Goal: Information Seeking & Learning: Learn about a topic

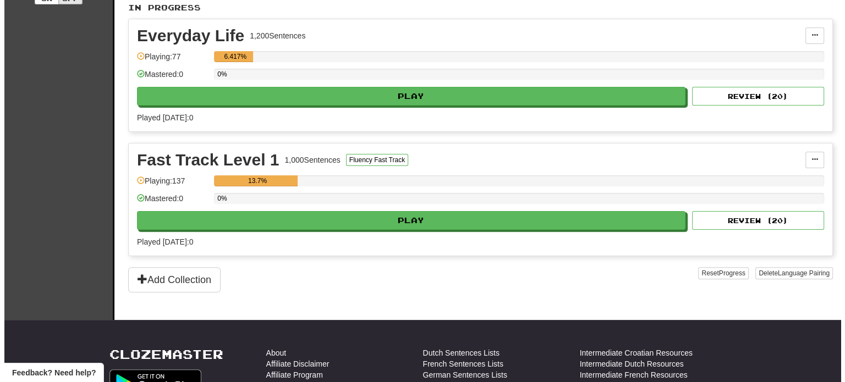
scroll to position [258, 0]
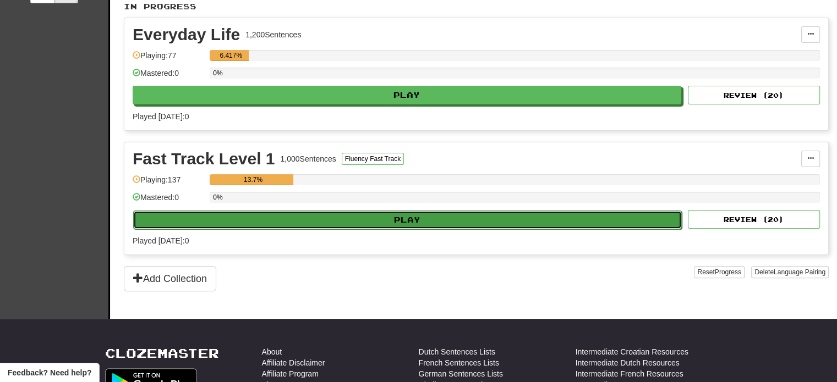
click at [397, 219] on button "Play" at bounding box center [407, 220] width 549 height 19
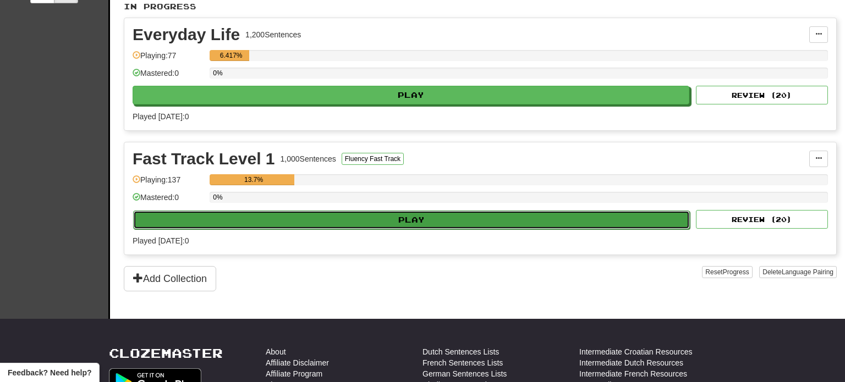
select select "**"
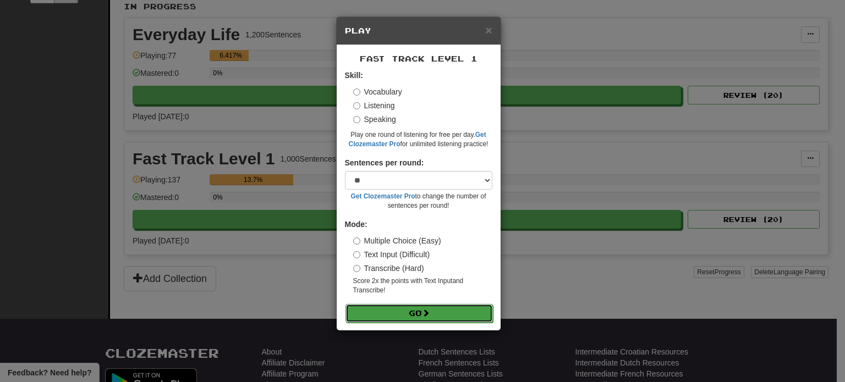
click at [413, 310] on button "Go" at bounding box center [419, 313] width 147 height 19
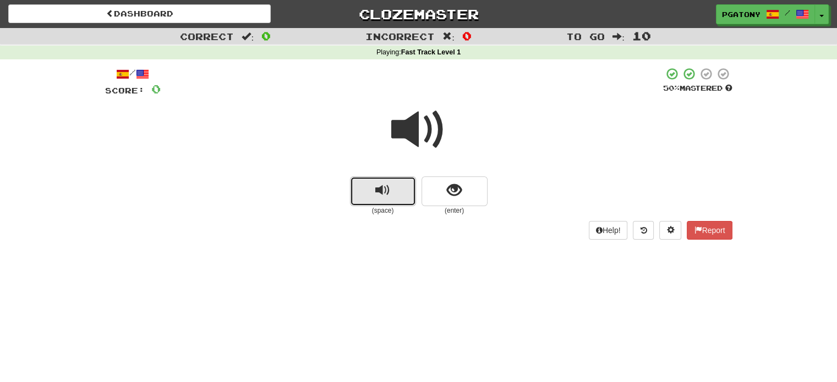
click at [381, 196] on span "replay audio" at bounding box center [382, 190] width 15 height 15
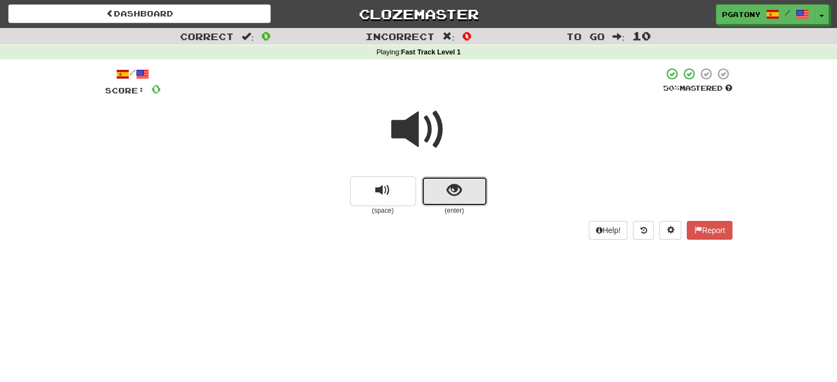
click at [456, 194] on span "show sentence" at bounding box center [454, 190] width 15 height 15
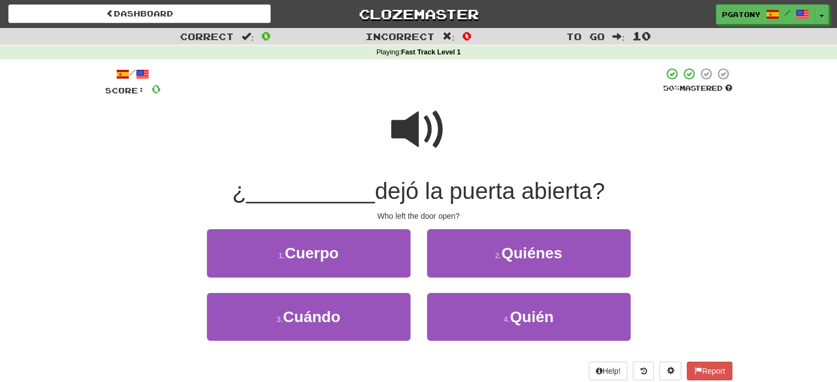
click at [412, 127] on span at bounding box center [418, 129] width 55 height 55
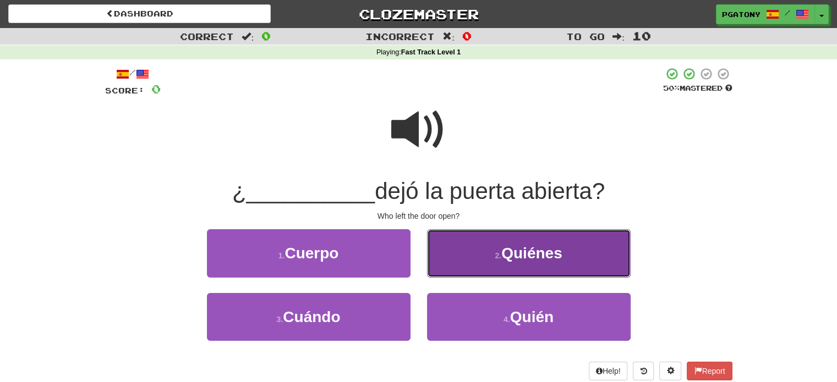
click at [521, 251] on span "Quiénes" at bounding box center [531, 253] width 61 height 17
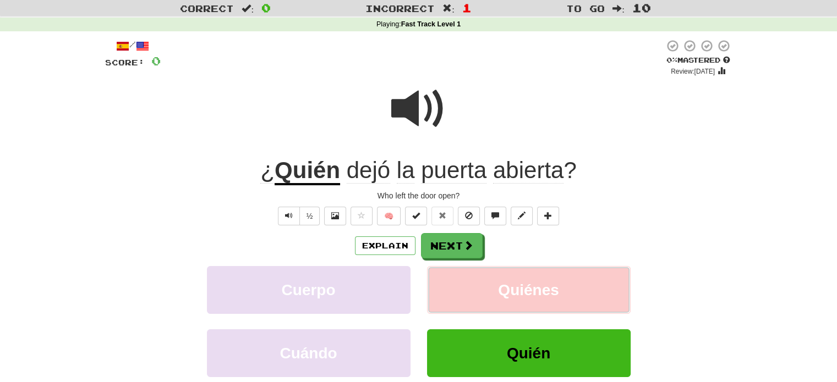
scroll to position [29, 0]
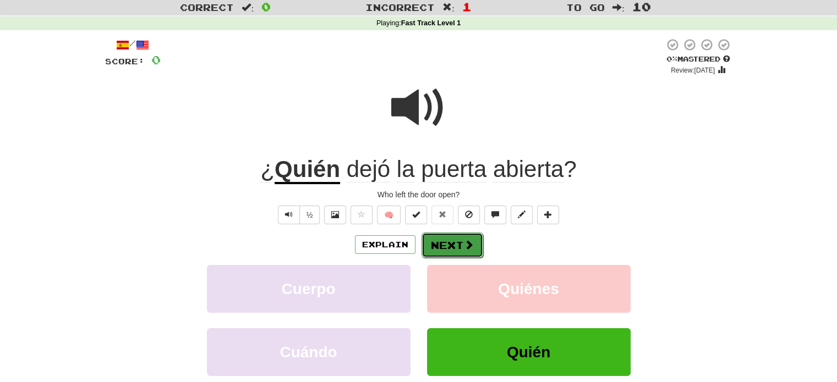
click at [446, 239] on button "Next" at bounding box center [453, 245] width 62 height 25
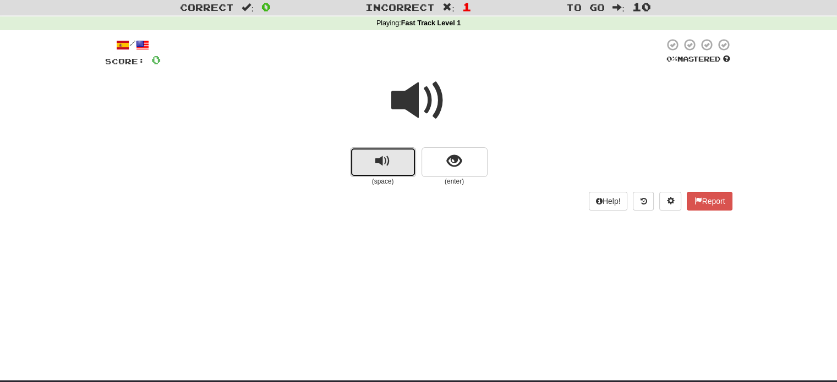
click at [387, 167] on span "replay audio" at bounding box center [382, 161] width 15 height 15
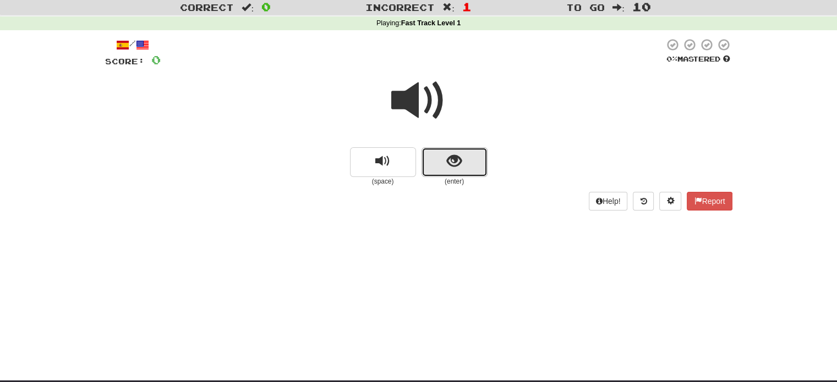
click at [467, 163] on button "show sentence" at bounding box center [455, 162] width 66 height 30
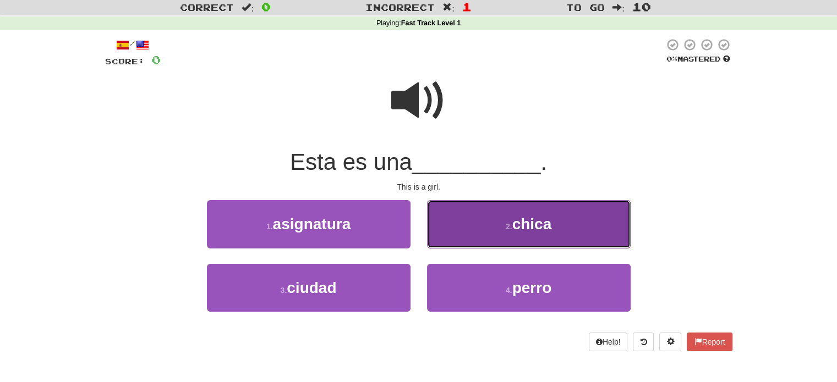
click at [504, 221] on button "2 . chica" at bounding box center [529, 224] width 204 height 48
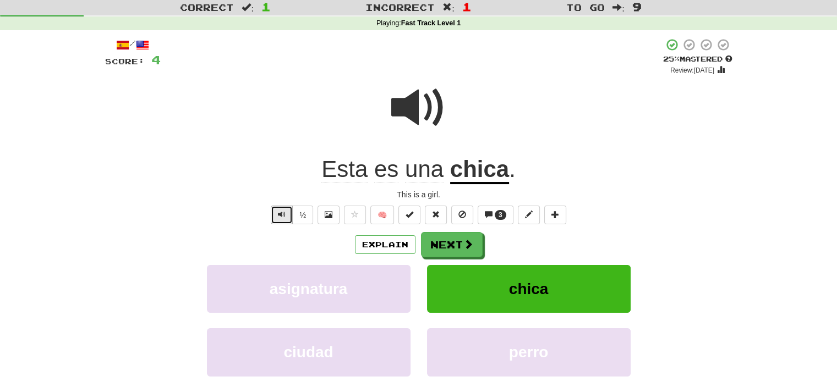
click at [277, 212] on button "Text-to-speech controls" at bounding box center [282, 215] width 22 height 19
click at [450, 243] on button "Next" at bounding box center [453, 245] width 62 height 25
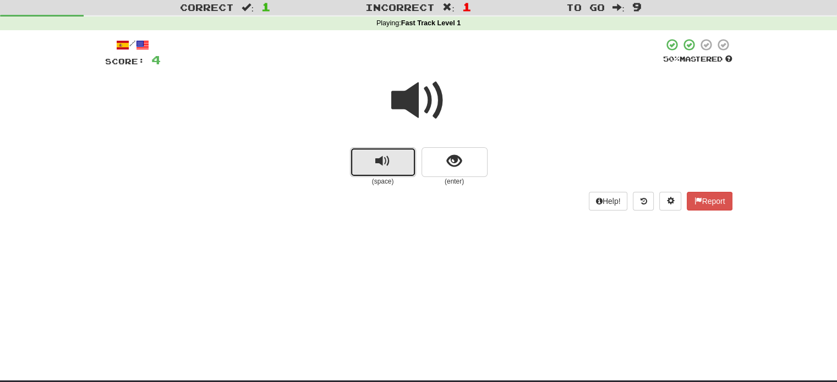
click at [389, 166] on span "replay audio" at bounding box center [382, 161] width 15 height 15
click at [388, 166] on span "replay audio" at bounding box center [382, 161] width 15 height 15
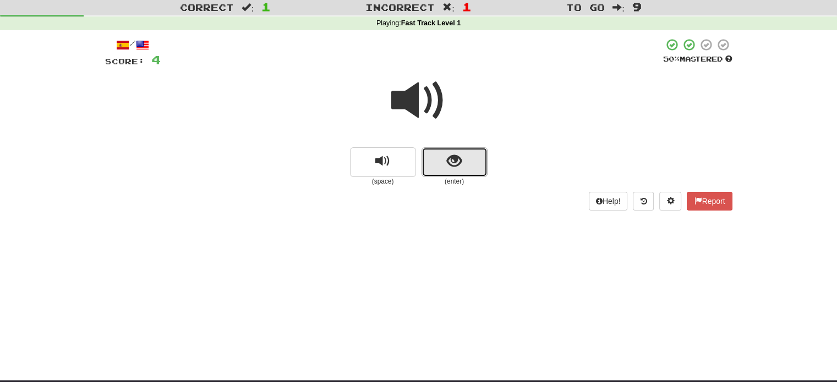
click at [447, 168] on span "show sentence" at bounding box center [454, 161] width 15 height 15
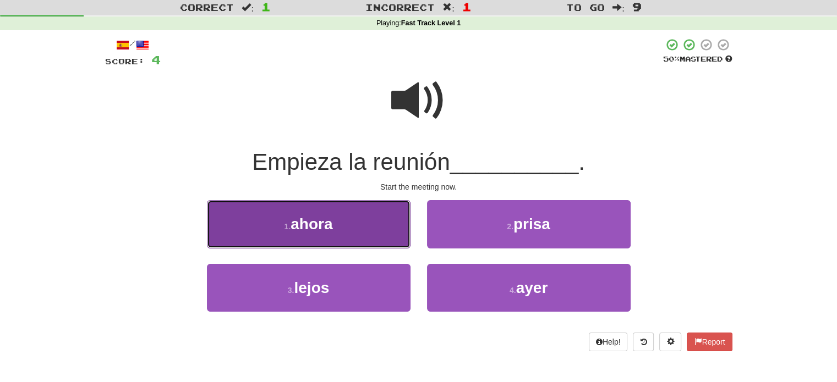
click at [317, 226] on span "ahora" at bounding box center [312, 224] width 42 height 17
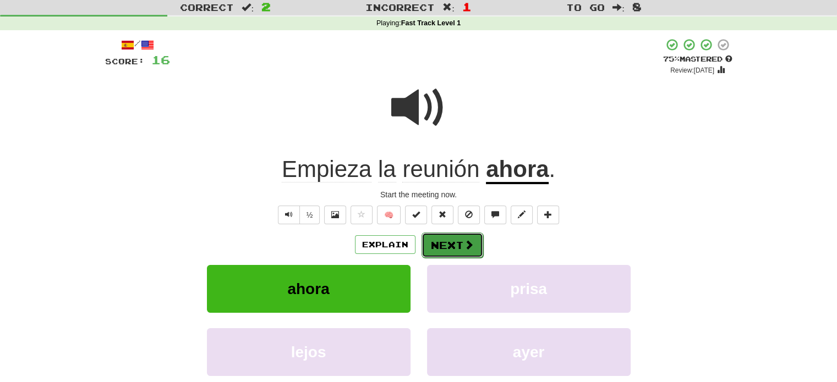
click at [445, 239] on button "Next" at bounding box center [453, 245] width 62 height 25
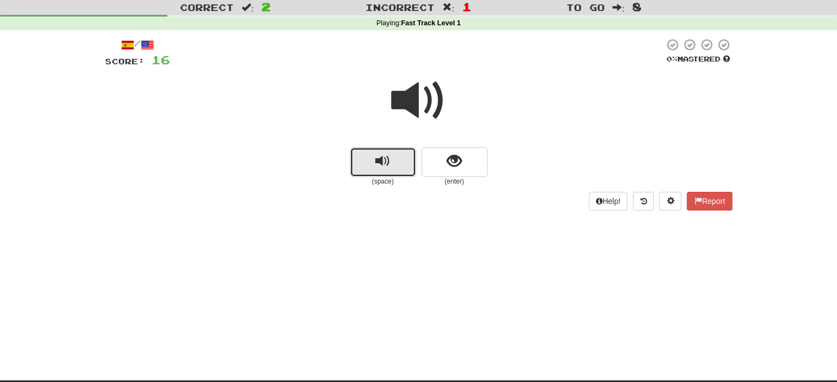
click at [381, 168] on span "replay audio" at bounding box center [382, 161] width 15 height 15
click at [380, 168] on span "replay audio" at bounding box center [382, 161] width 15 height 15
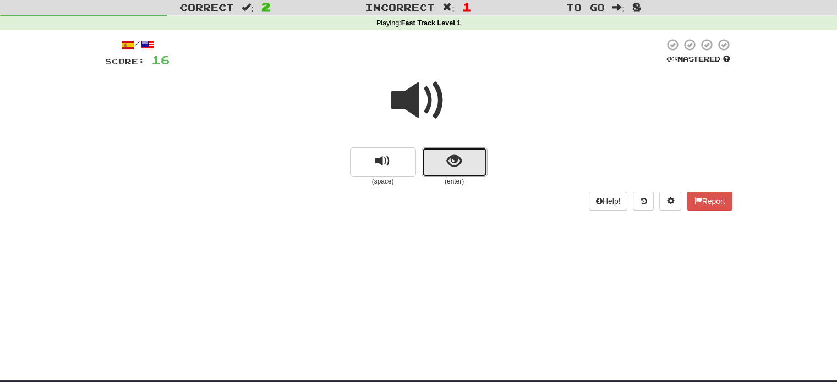
click at [453, 162] on span "show sentence" at bounding box center [454, 161] width 15 height 15
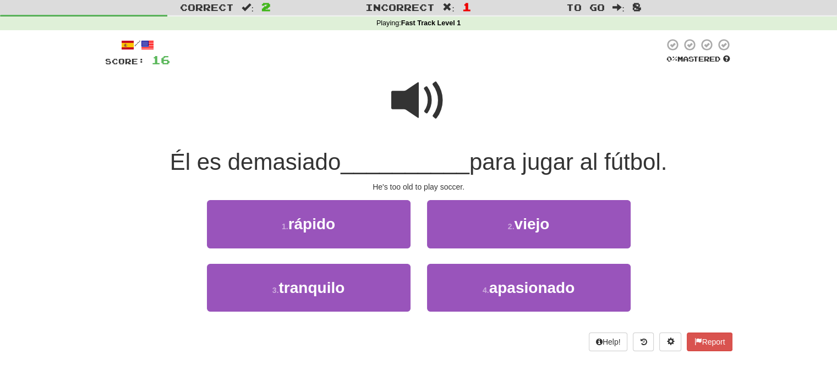
click at [415, 96] on span at bounding box center [418, 100] width 55 height 55
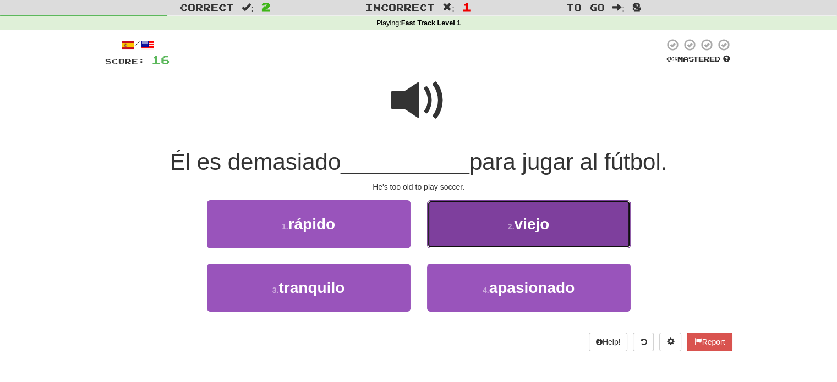
click at [521, 218] on span "viejo" at bounding box center [531, 224] width 35 height 17
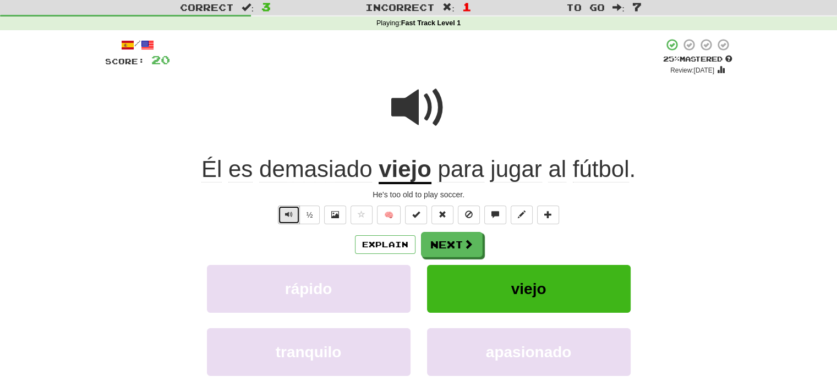
click at [286, 217] on span "Text-to-speech controls" at bounding box center [289, 215] width 8 height 8
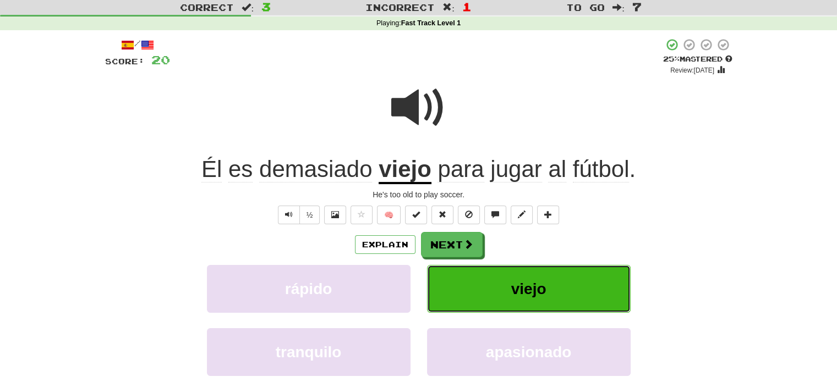
click at [526, 281] on span "viejo" at bounding box center [528, 289] width 35 height 17
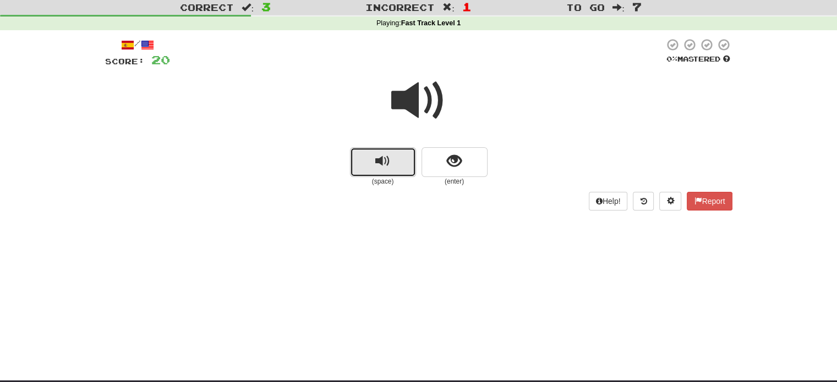
click at [381, 169] on span "replay audio" at bounding box center [382, 161] width 15 height 15
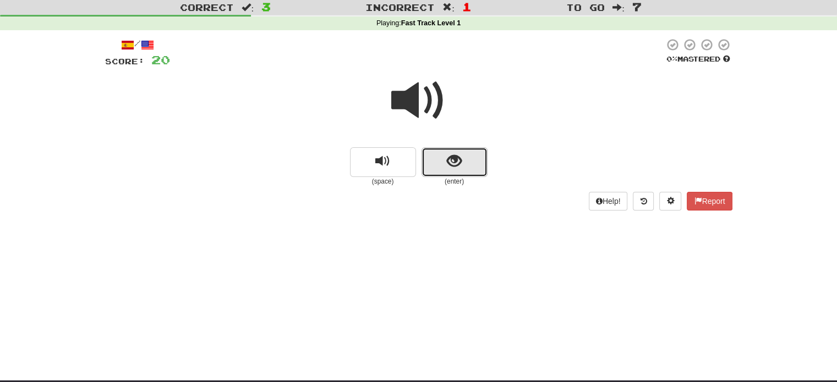
click at [460, 161] on span "show sentence" at bounding box center [454, 161] width 15 height 15
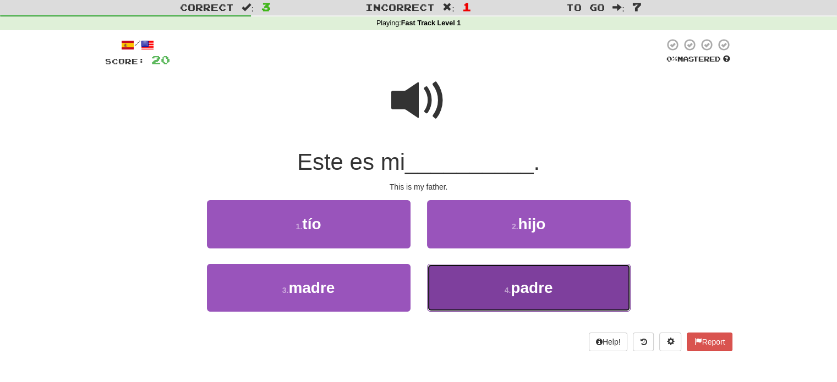
click at [533, 285] on span "padre" at bounding box center [532, 288] width 42 height 17
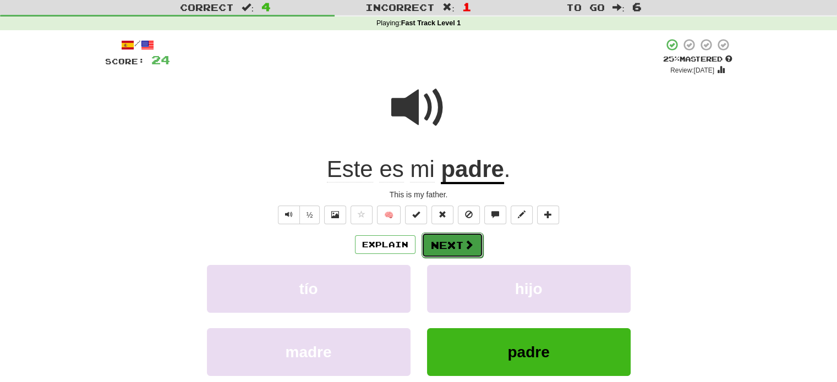
click at [451, 246] on button "Next" at bounding box center [453, 245] width 62 height 25
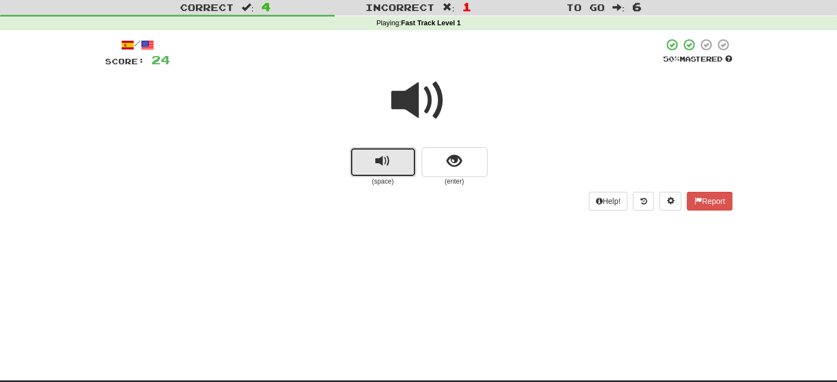
click at [371, 162] on button "replay audio" at bounding box center [383, 162] width 66 height 30
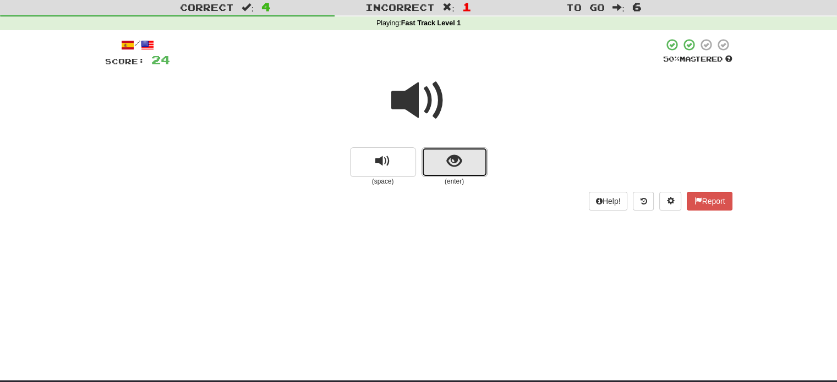
click at [452, 161] on span "show sentence" at bounding box center [454, 161] width 15 height 15
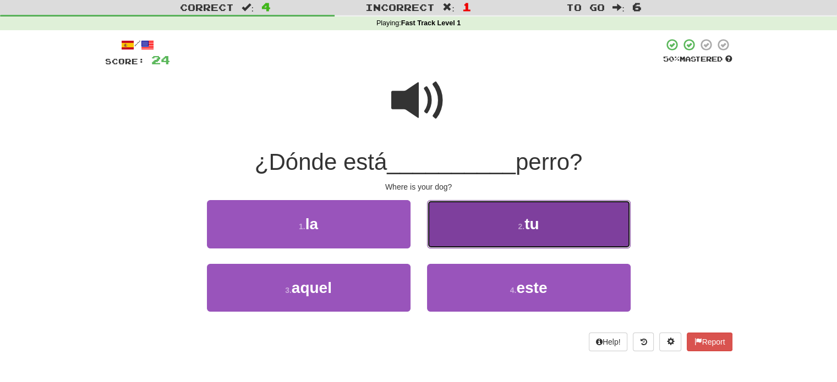
click at [527, 228] on span "tu" at bounding box center [531, 224] width 14 height 17
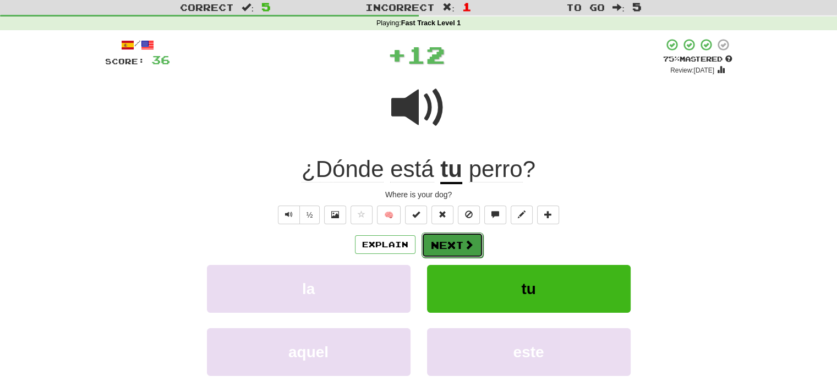
click at [447, 243] on button "Next" at bounding box center [453, 245] width 62 height 25
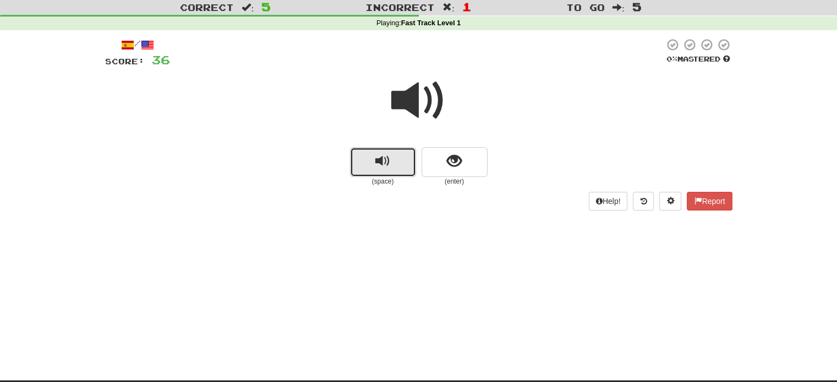
click at [375, 172] on button "replay audio" at bounding box center [383, 162] width 66 height 30
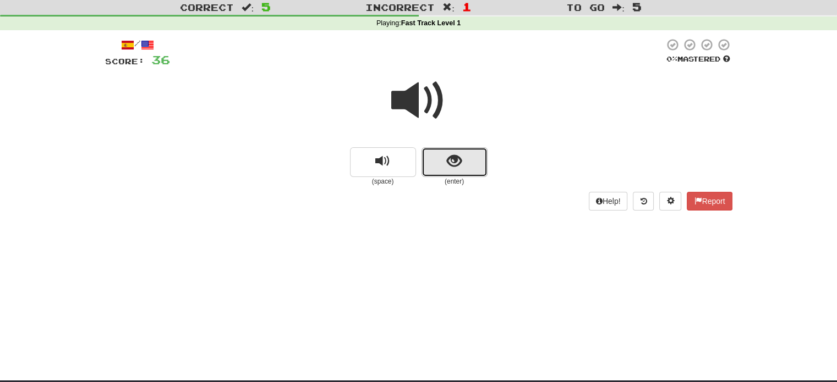
click at [444, 166] on button "show sentence" at bounding box center [455, 162] width 66 height 30
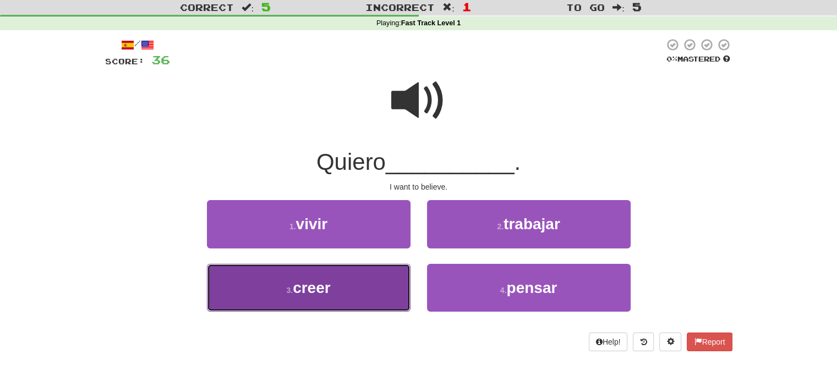
click at [310, 284] on span "creer" at bounding box center [312, 288] width 38 height 17
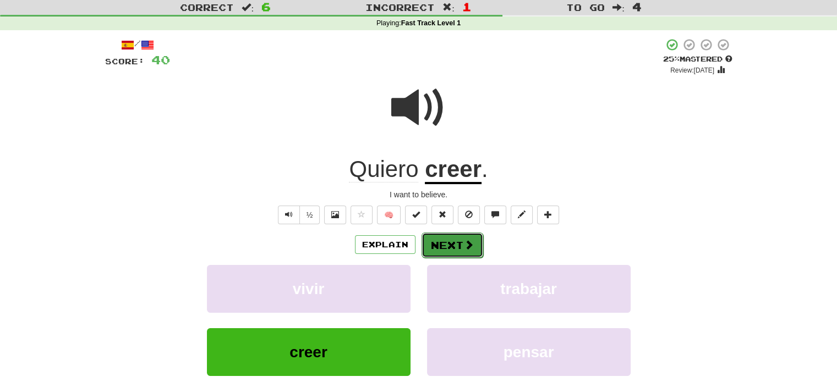
click at [450, 245] on button "Next" at bounding box center [453, 245] width 62 height 25
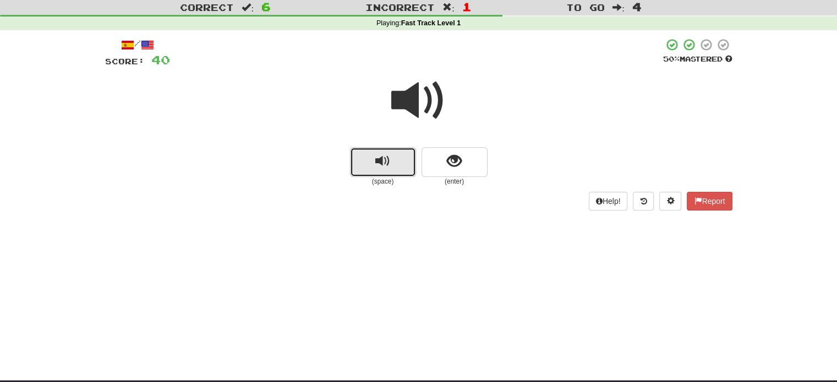
click at [385, 169] on span "replay audio" at bounding box center [382, 161] width 15 height 15
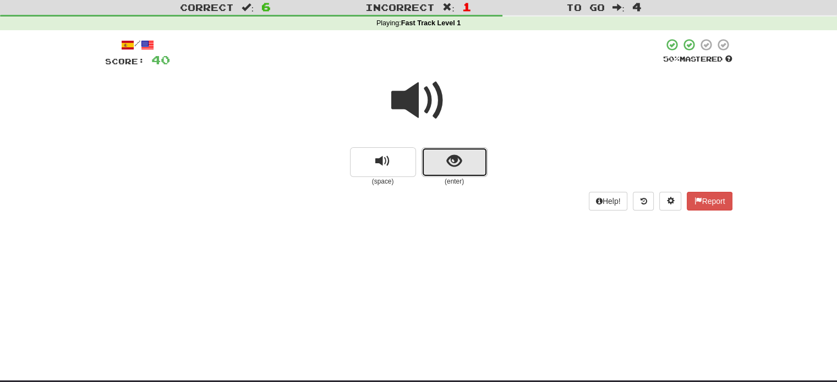
click at [450, 159] on span "show sentence" at bounding box center [454, 161] width 15 height 15
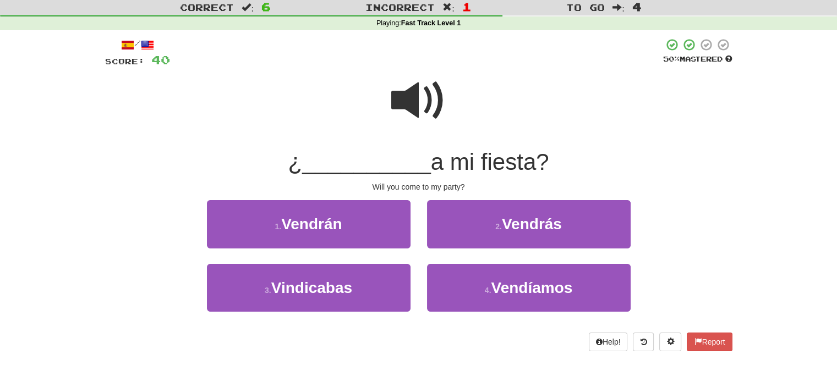
click at [411, 96] on span at bounding box center [418, 100] width 55 height 55
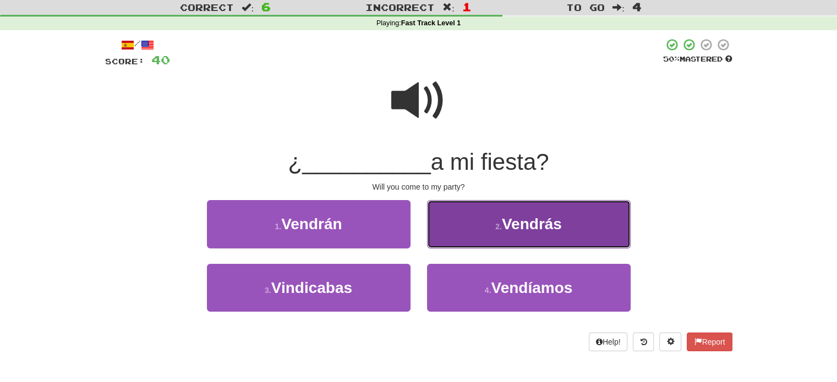
click at [533, 226] on span "Vendrás" at bounding box center [532, 224] width 60 height 17
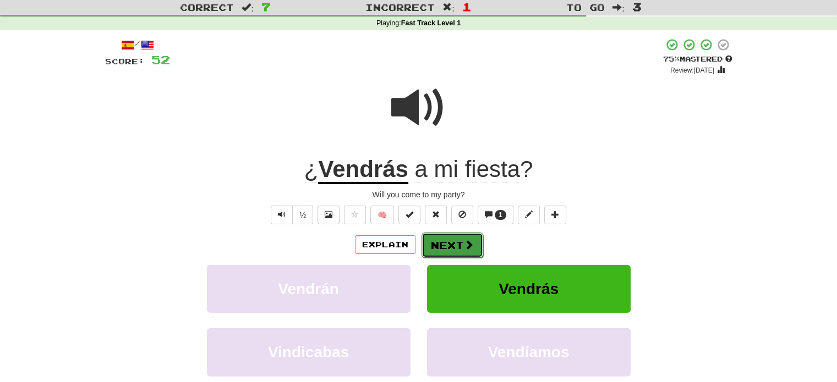
click at [460, 242] on button "Next" at bounding box center [453, 245] width 62 height 25
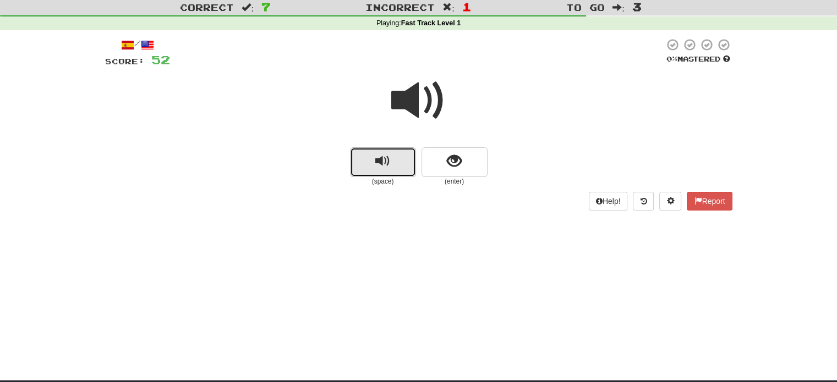
click at [380, 164] on span "replay audio" at bounding box center [382, 161] width 15 height 15
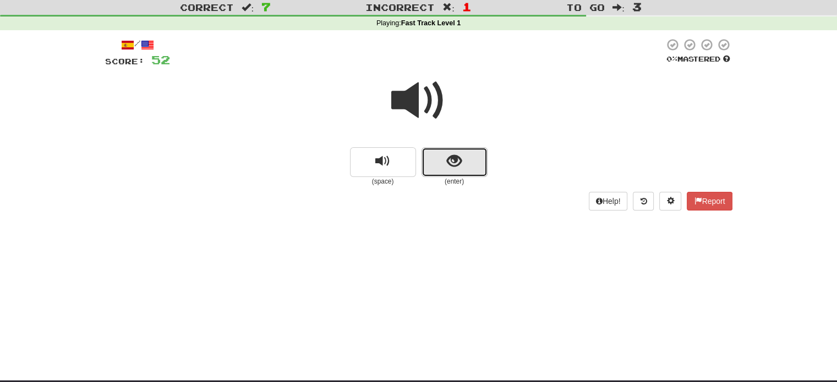
click at [444, 165] on button "show sentence" at bounding box center [455, 162] width 66 height 30
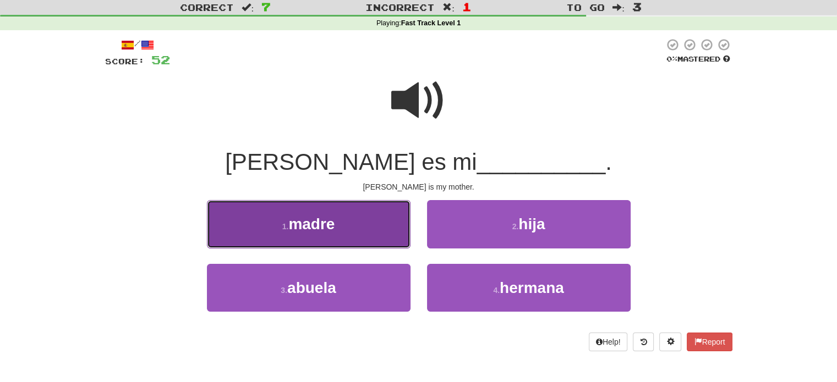
click at [316, 220] on span "madre" at bounding box center [311, 224] width 46 height 17
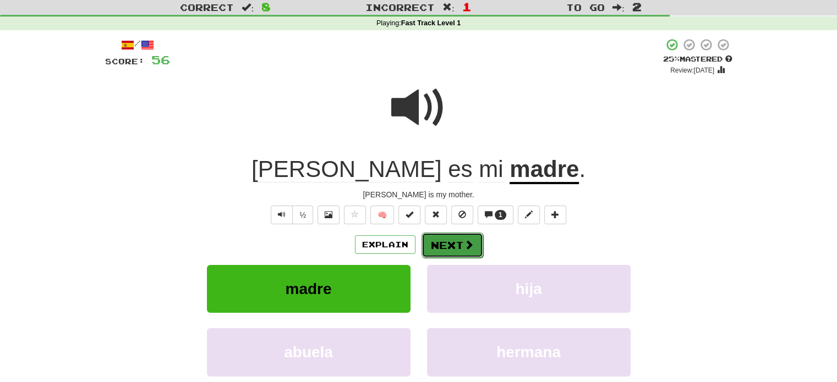
click at [456, 245] on button "Next" at bounding box center [453, 245] width 62 height 25
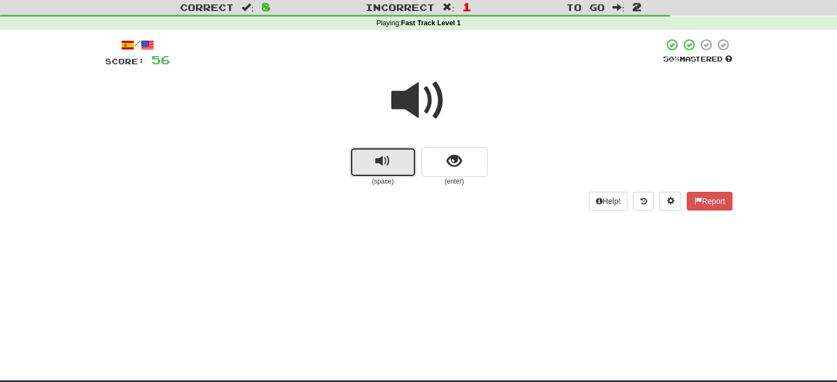
click at [393, 172] on button "replay audio" at bounding box center [383, 162] width 66 height 30
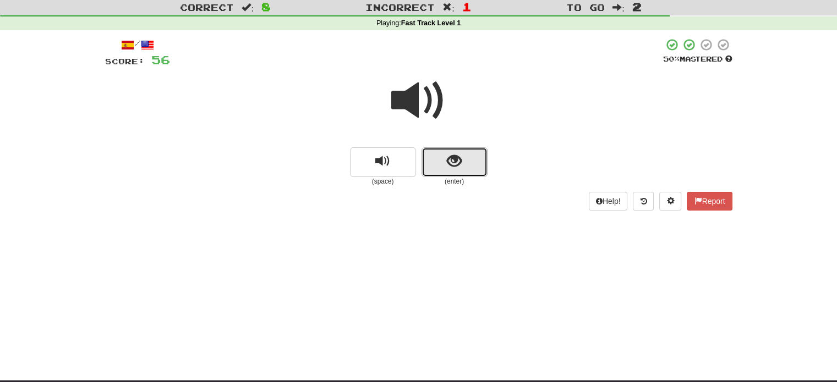
click at [452, 162] on span "show sentence" at bounding box center [454, 161] width 15 height 15
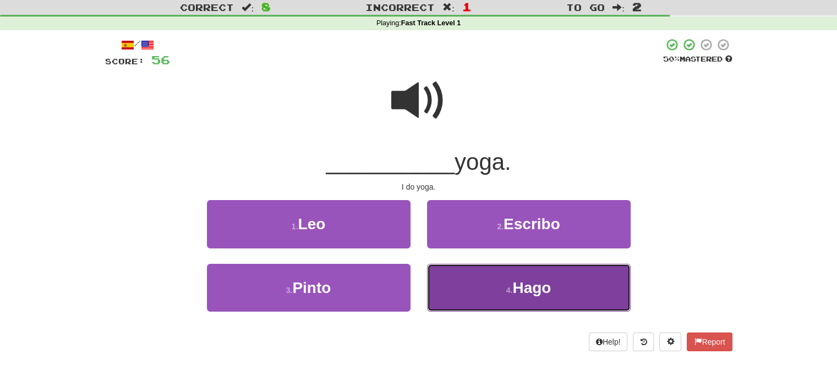
click at [538, 289] on span "Hago" at bounding box center [531, 288] width 39 height 17
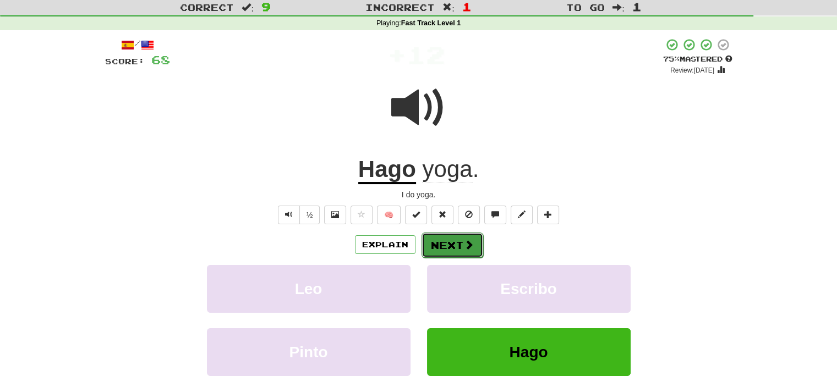
click at [450, 241] on button "Next" at bounding box center [453, 245] width 62 height 25
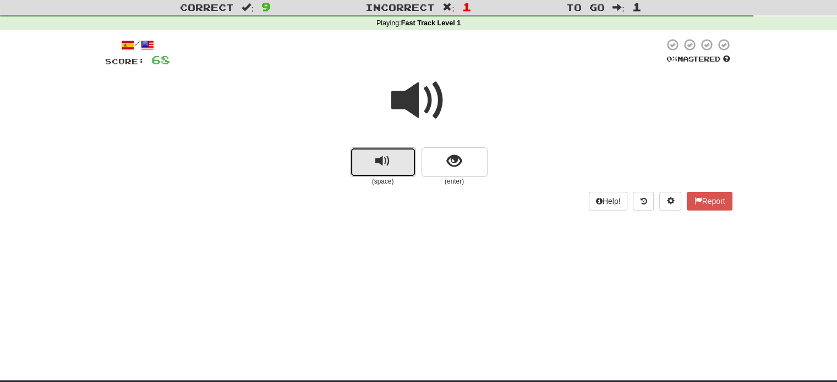
click at [383, 159] on span "replay audio" at bounding box center [382, 161] width 15 height 15
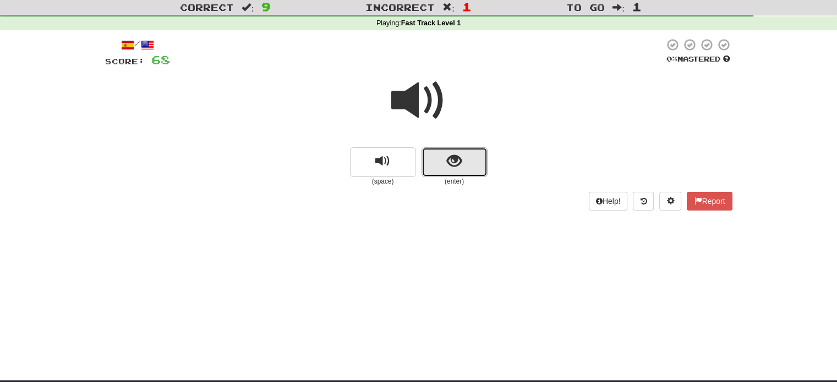
click at [439, 165] on button "show sentence" at bounding box center [455, 162] width 66 height 30
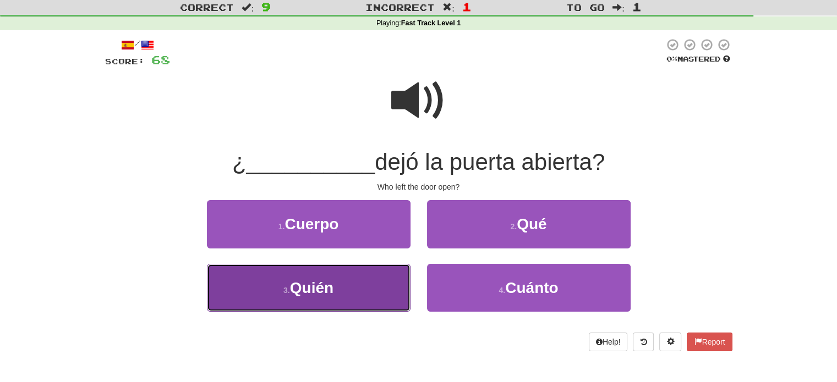
click at [317, 290] on span "Quién" at bounding box center [311, 288] width 43 height 17
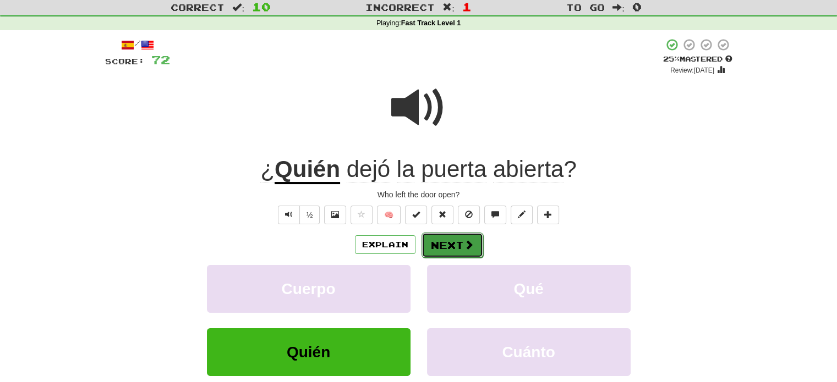
click at [452, 244] on button "Next" at bounding box center [453, 245] width 62 height 25
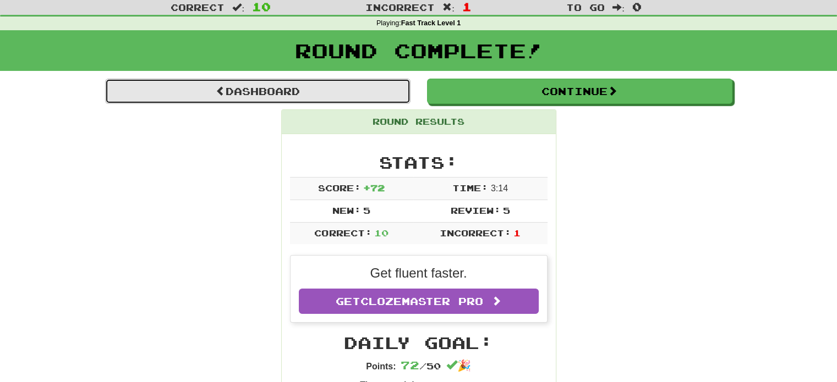
click at [278, 89] on link "Dashboard" at bounding box center [257, 91] width 305 height 25
